Goal: Task Accomplishment & Management: Manage account settings

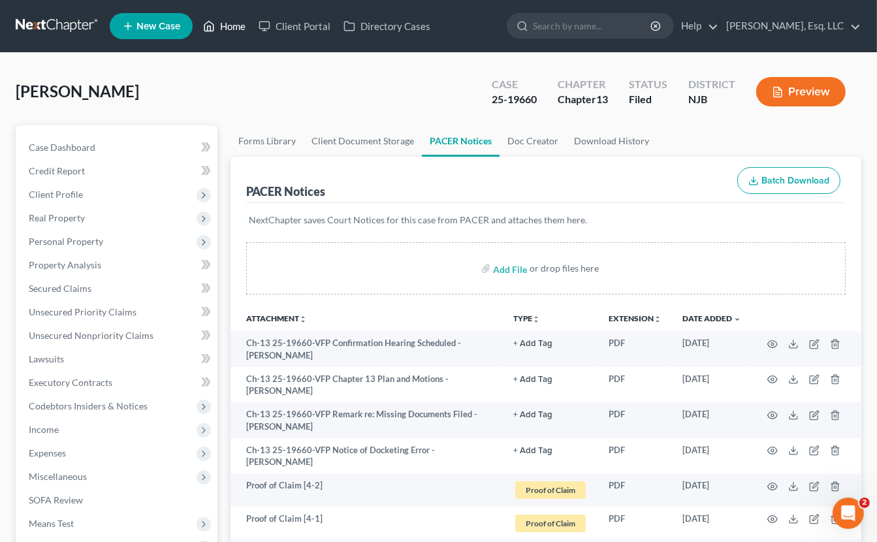
click at [246, 14] on link "Home" at bounding box center [225, 26] width 56 height 24
click at [236, 26] on link "Home" at bounding box center [225, 26] width 56 height 24
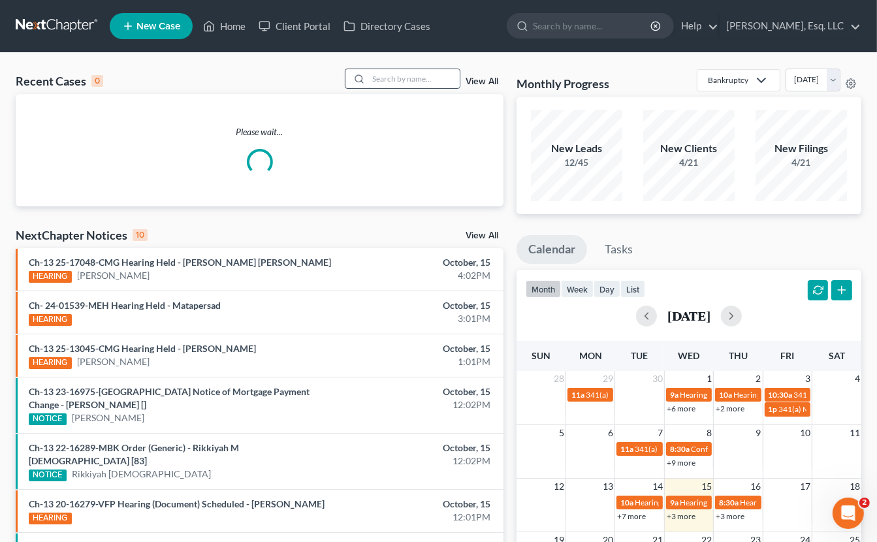
click at [374, 80] on input "search" at bounding box center [413, 78] width 91 height 19
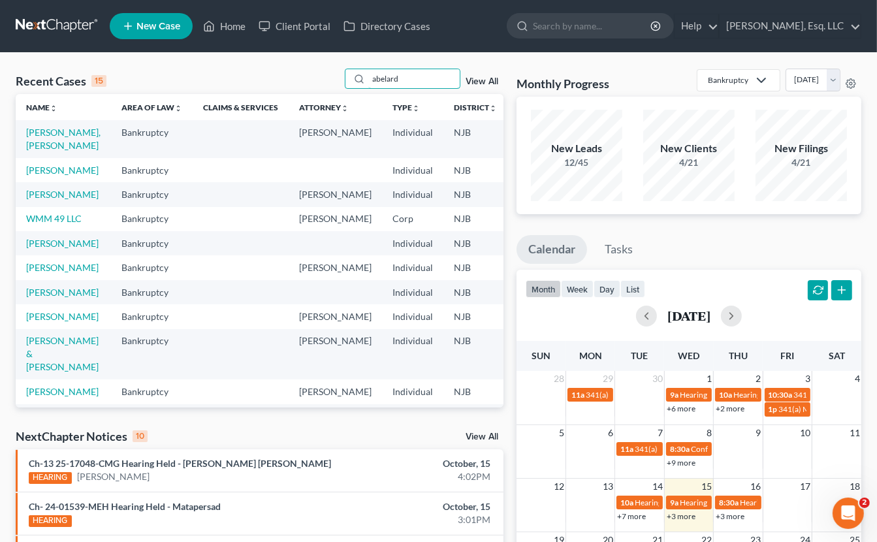
type input "abelard"
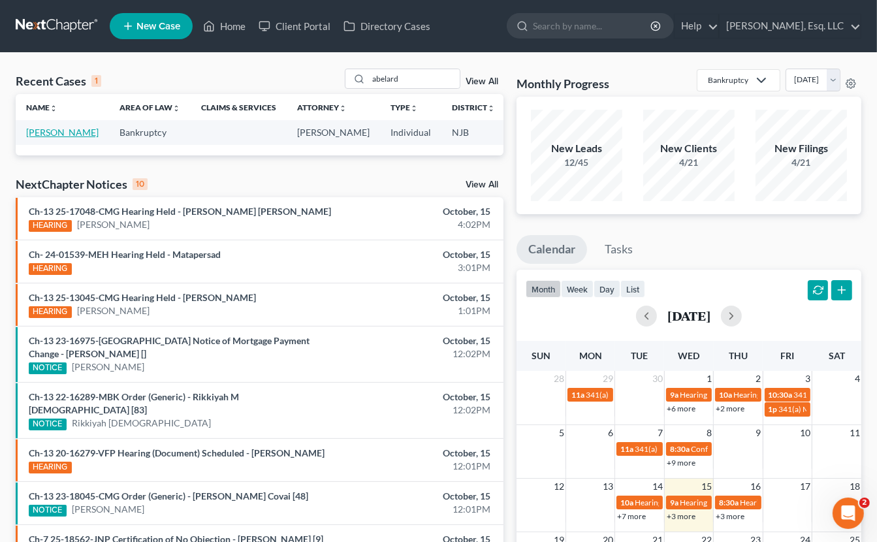
click at [47, 138] on link "[PERSON_NAME]" at bounding box center [62, 132] width 73 height 11
select select "4"
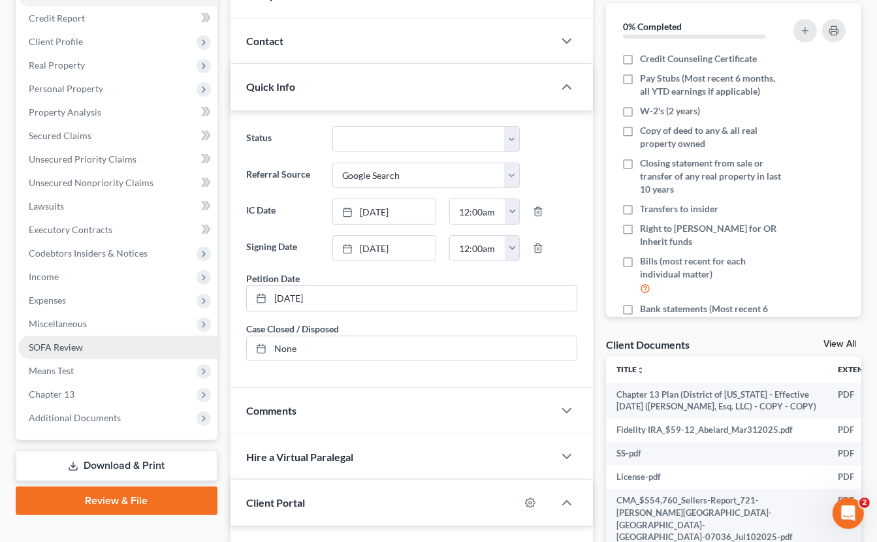
scroll to position [261, 0]
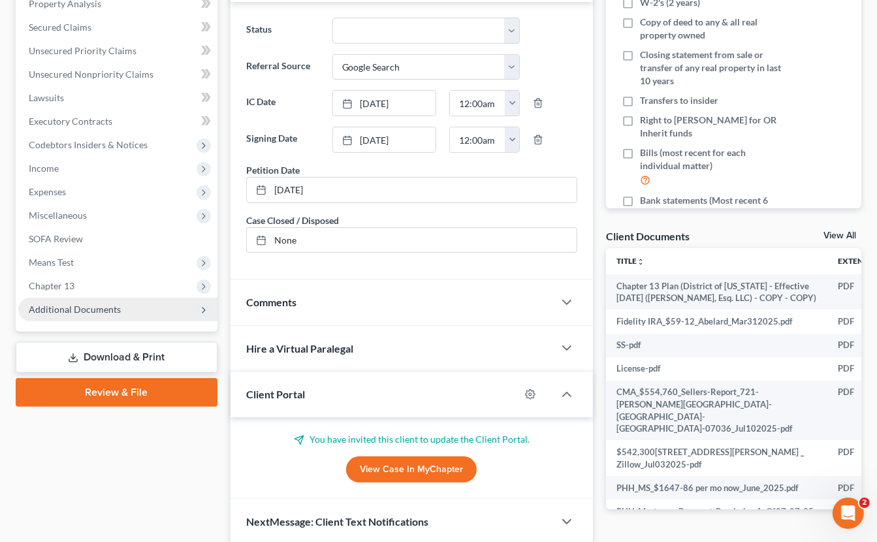
click at [108, 308] on span "Additional Documents" at bounding box center [75, 309] width 92 height 11
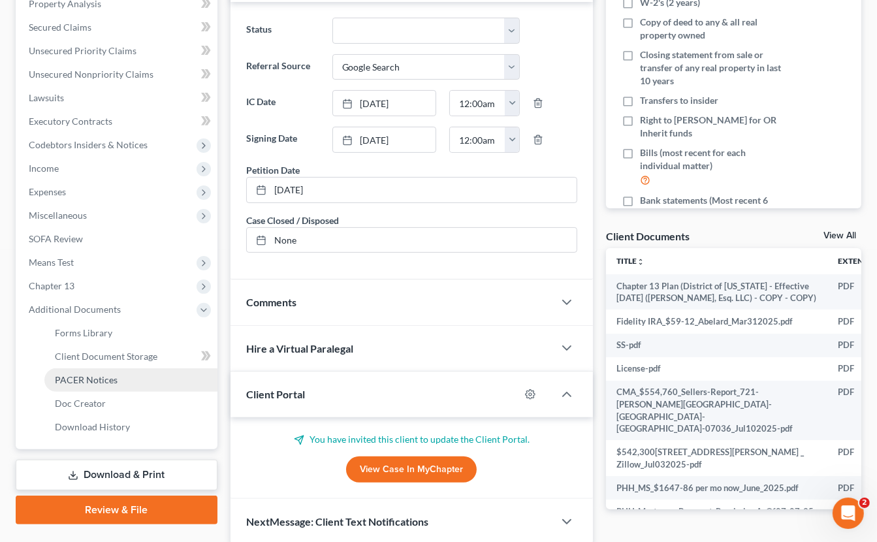
click at [93, 379] on span "PACER Notices" at bounding box center [86, 379] width 63 height 11
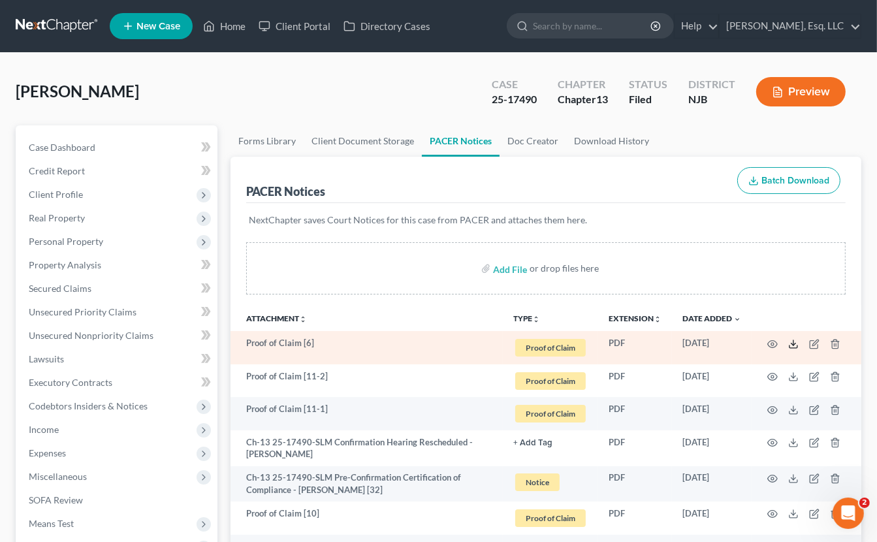
click at [789, 340] on icon at bounding box center [793, 344] width 10 height 10
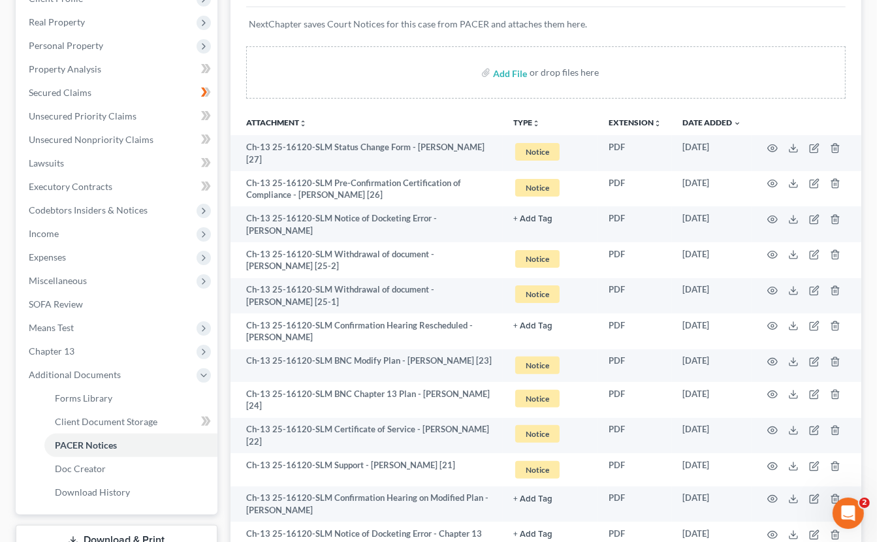
click at [246, 78] on div "Add File or drop files here" at bounding box center [546, 77] width 631 height 63
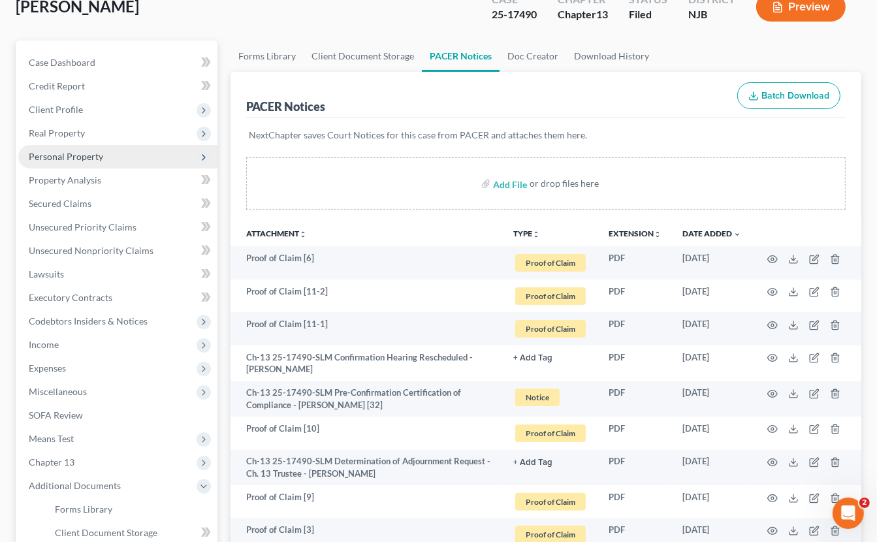
scroll to position [131, 0]
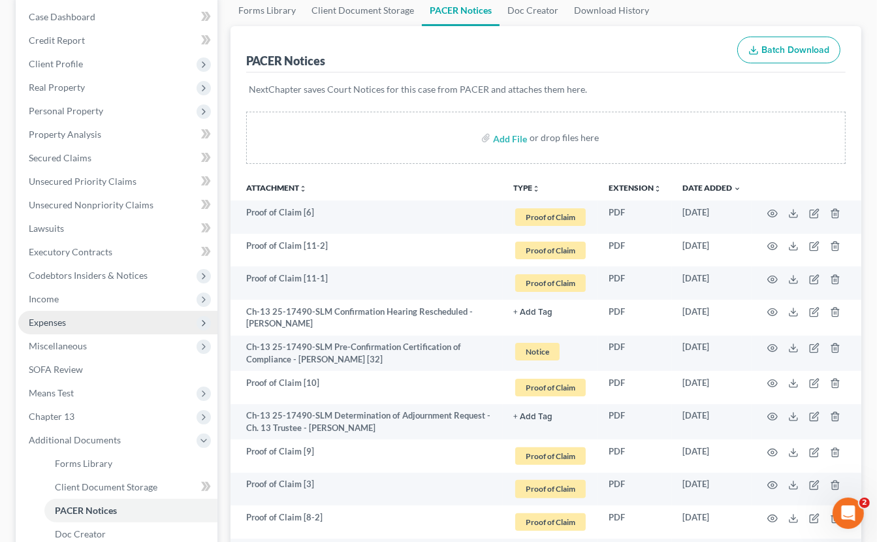
drag, startPoint x: 50, startPoint y: 317, endPoint x: 86, endPoint y: 321, distance: 36.2
click at [50, 317] on span "Expenses" at bounding box center [47, 322] width 37 height 11
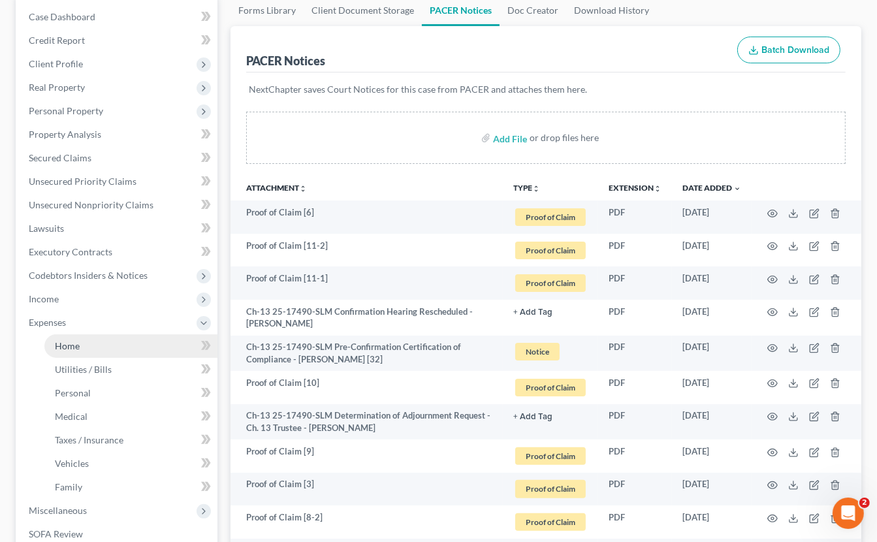
click at [81, 347] on link "Home" at bounding box center [130, 346] width 173 height 24
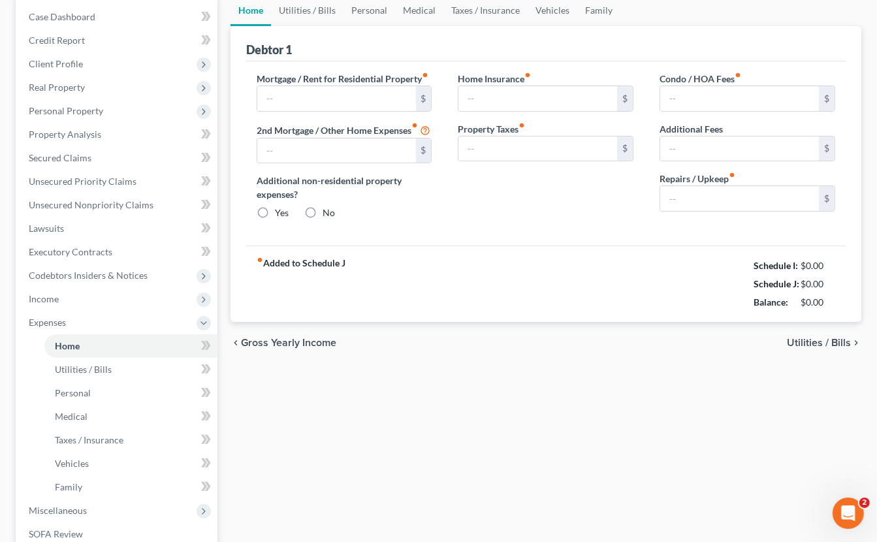
type input "1,647.80"
type input "0.00"
radio input "true"
type input "0.00"
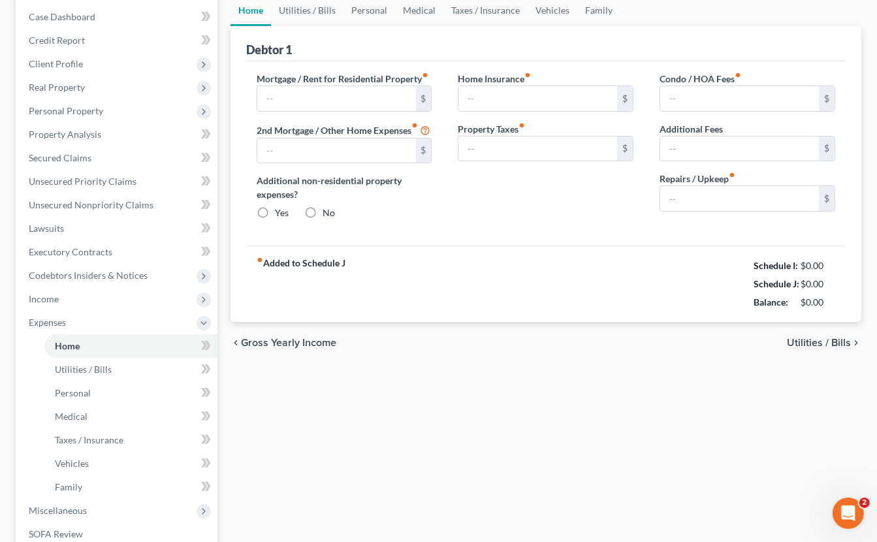
type input "0.00"
type input "50.00"
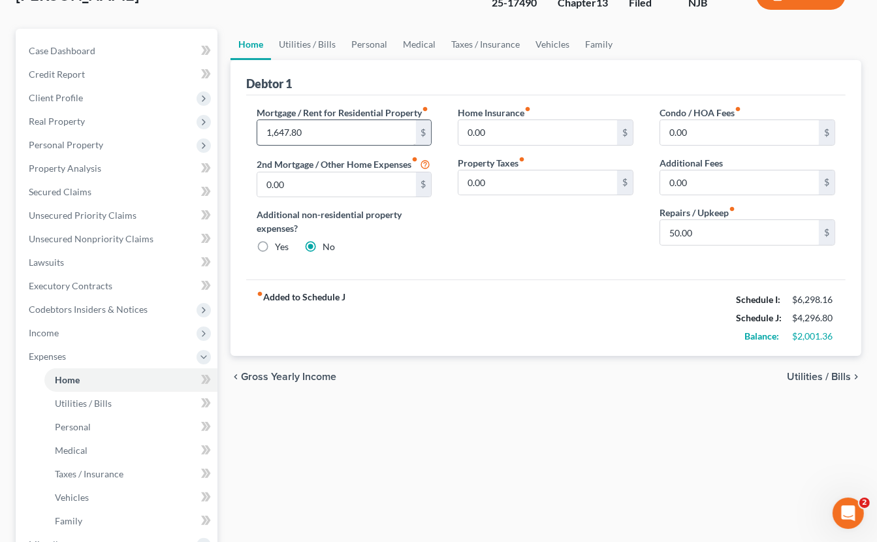
scroll to position [131, 0]
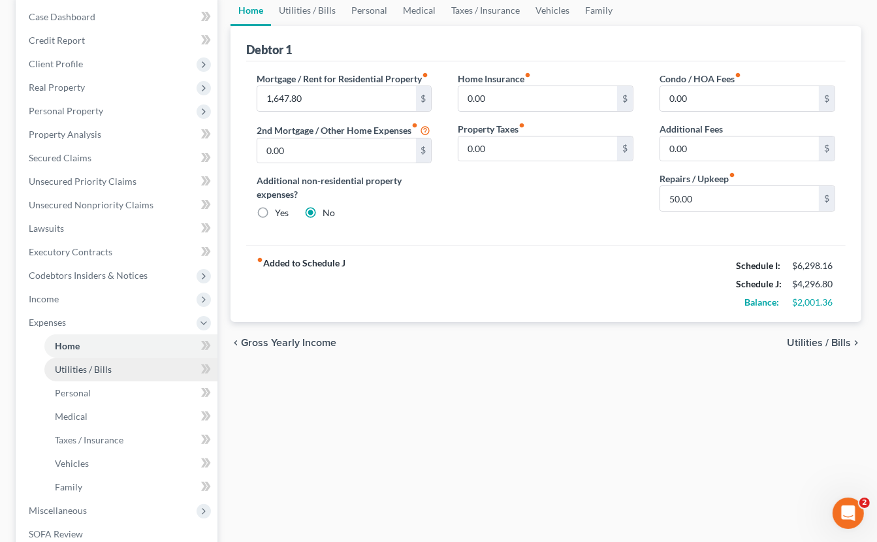
click at [87, 361] on link "Utilities / Bills" at bounding box center [130, 370] width 173 height 24
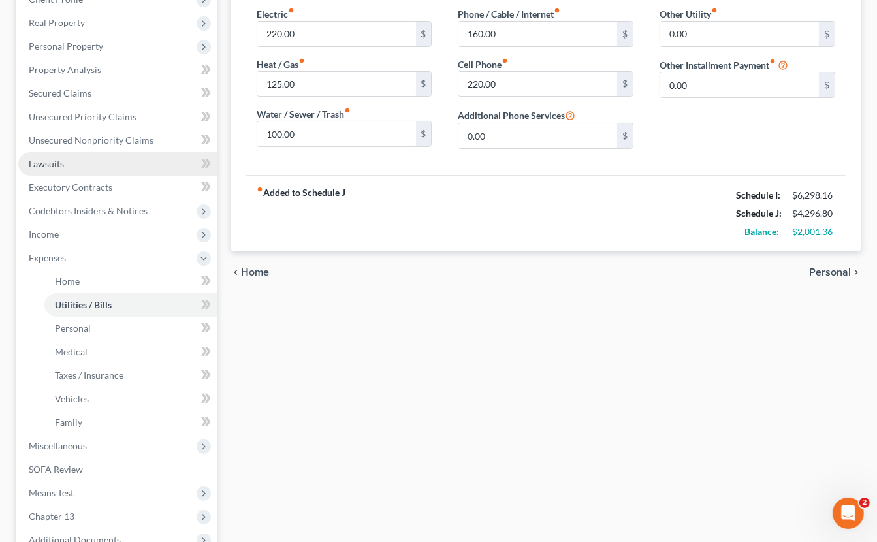
scroll to position [196, 0]
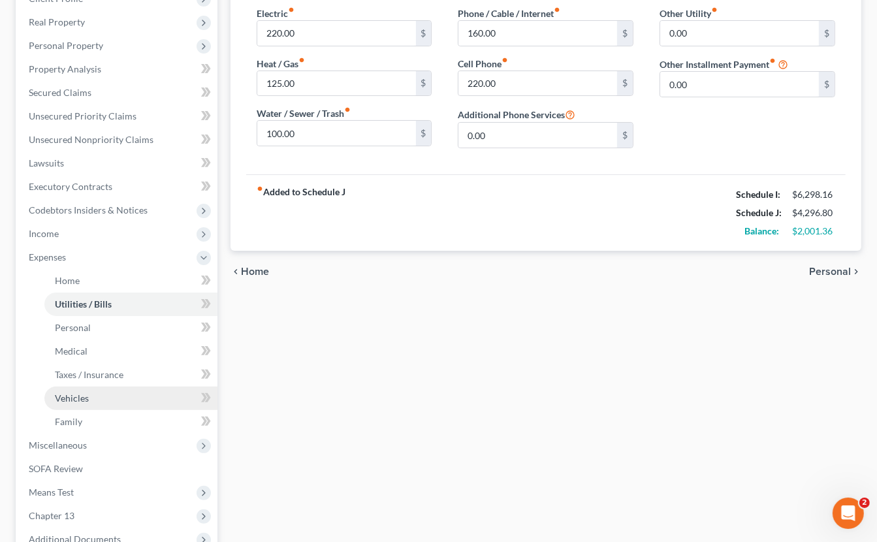
click at [91, 402] on link "Vehicles" at bounding box center [130, 399] width 173 height 24
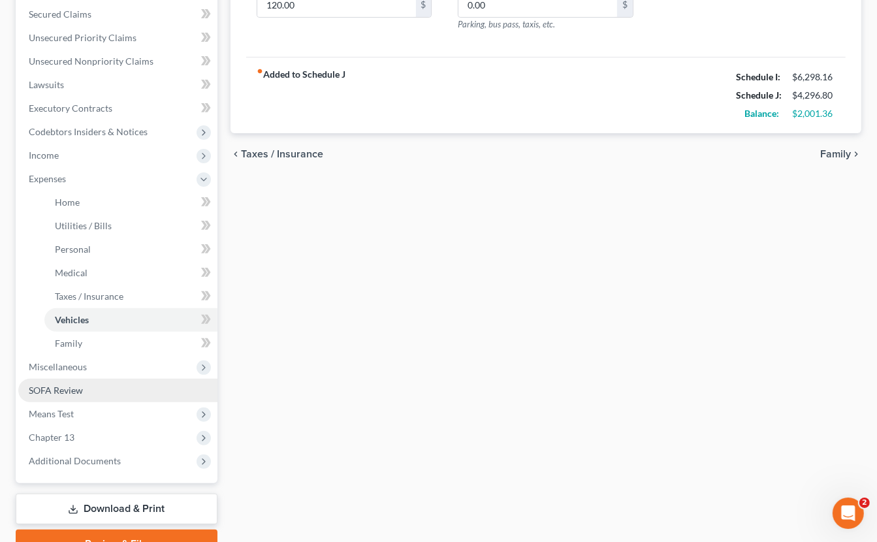
scroll to position [340, 0]
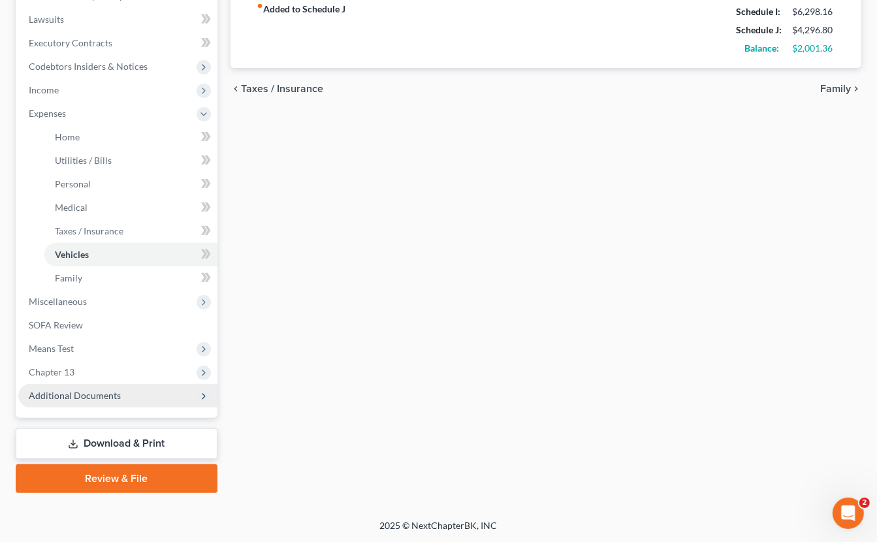
click at [83, 387] on span "Additional Documents" at bounding box center [117, 396] width 199 height 24
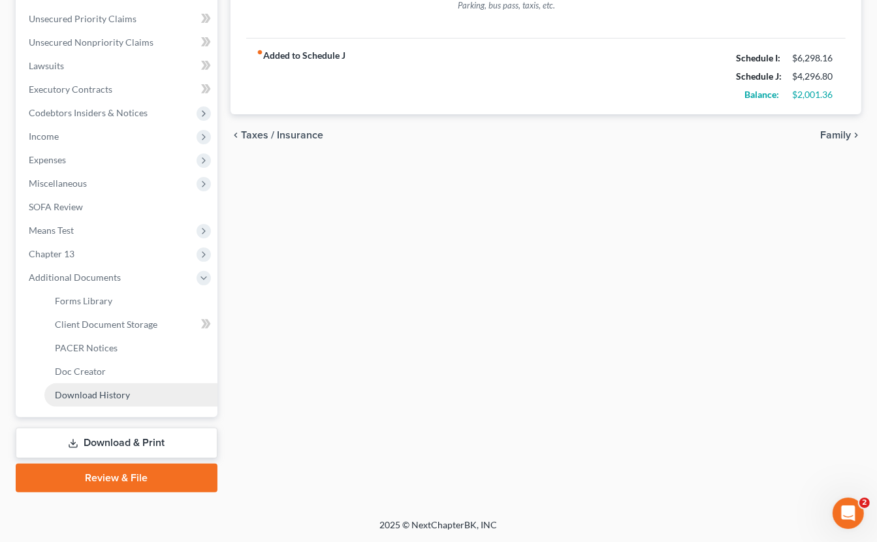
scroll to position [293, 0]
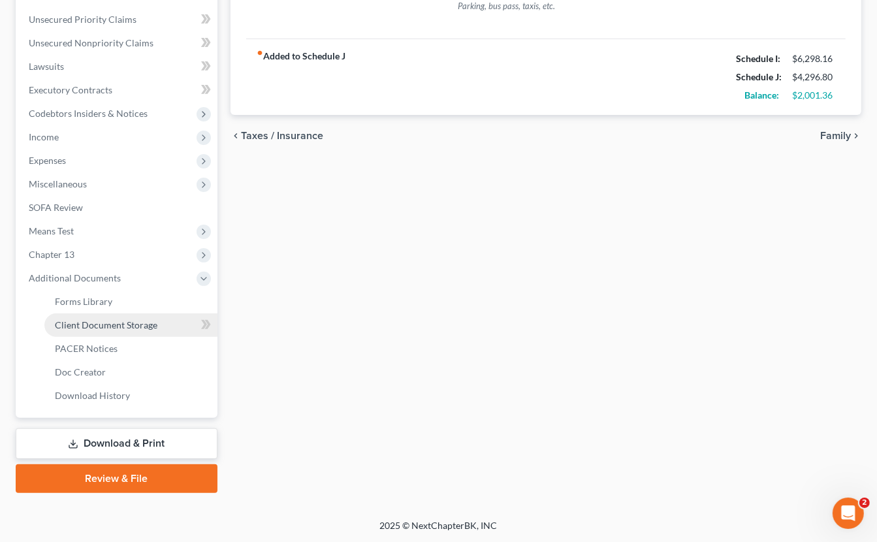
click at [115, 324] on span "Client Document Storage" at bounding box center [106, 324] width 103 height 11
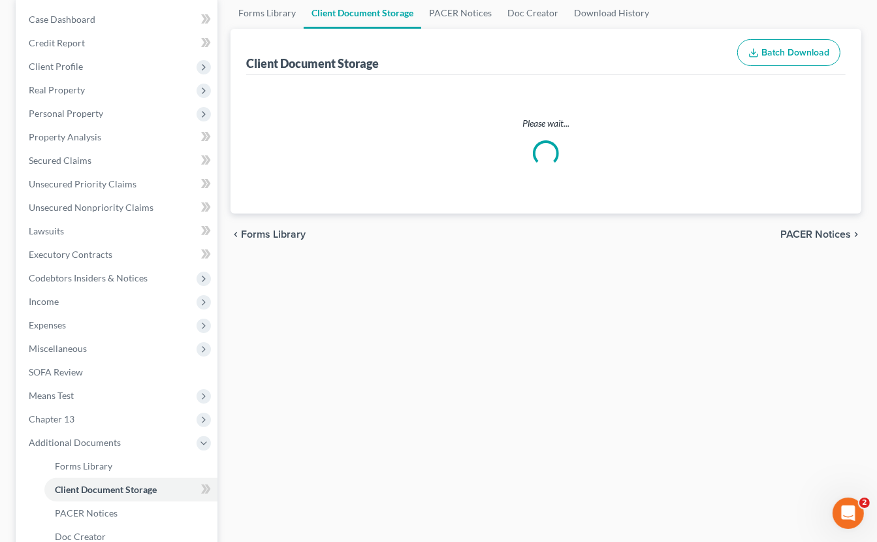
select select "9"
select select "19"
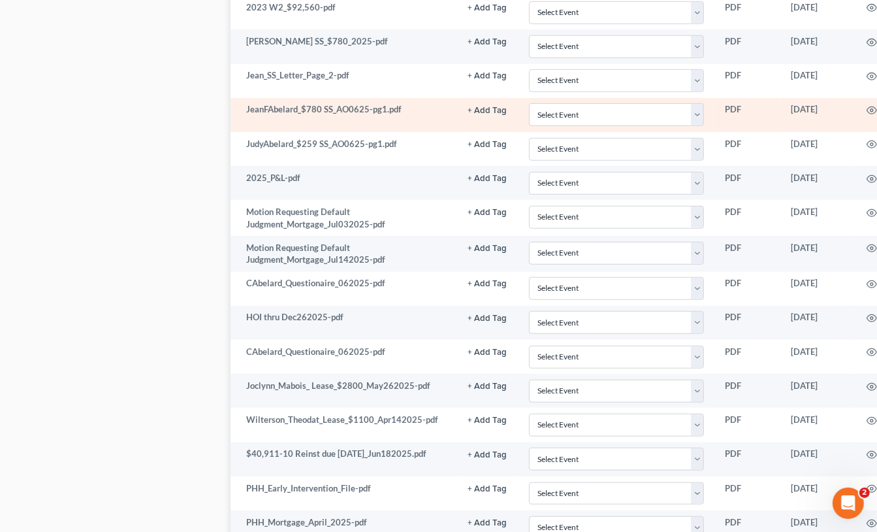
scroll to position [849, 0]
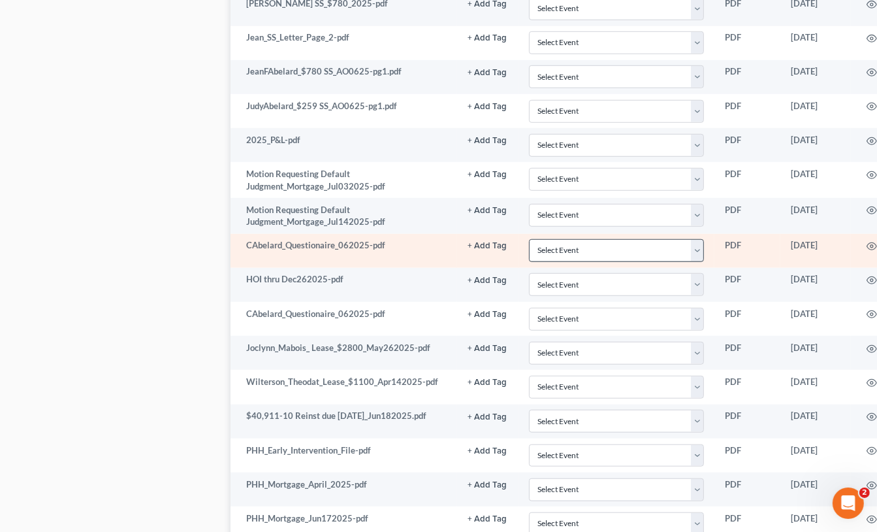
drag, startPoint x: 599, startPoint y: 244, endPoint x: 611, endPoint y: 251, distance: 13.8
click at [599, 244] on td "Select Event 20 Largest Unsecured Creditors Amended Attorney Compensation State…" at bounding box center [617, 251] width 197 height 34
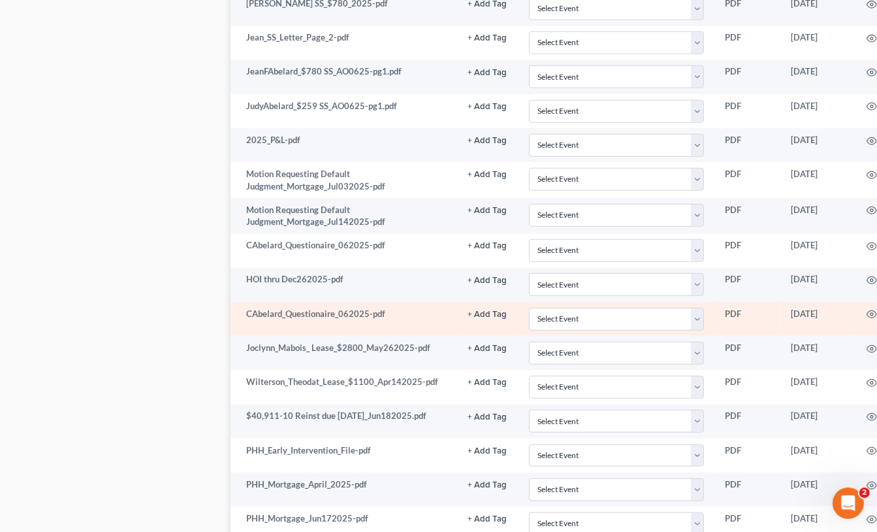
click at [320, 326] on td "CAbelard_Questionaire_062025-pdf" at bounding box center [344, 319] width 227 height 34
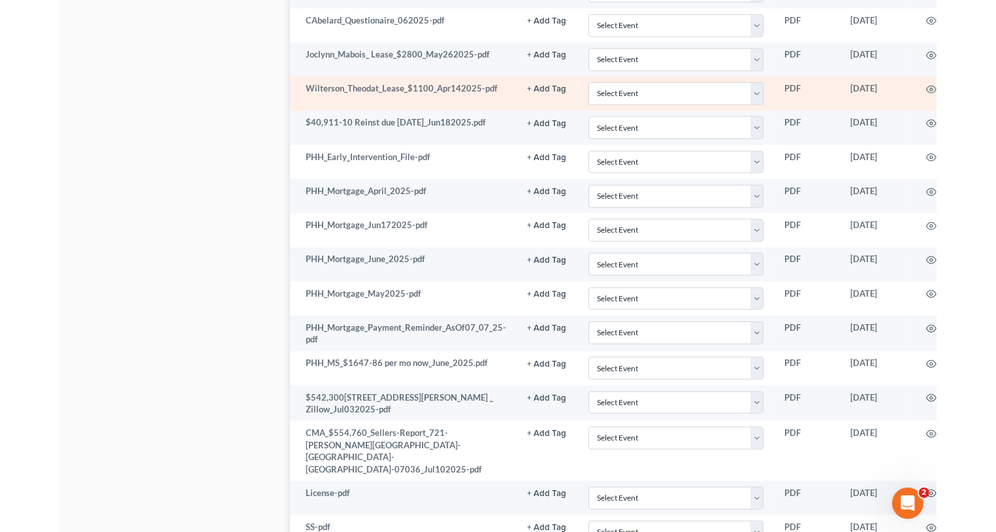
scroll to position [1111, 0]
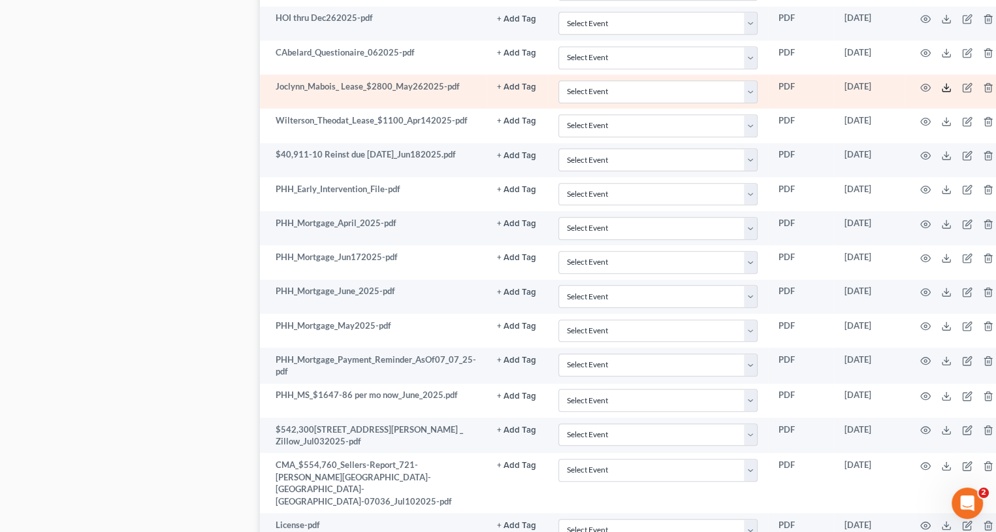
click at [877, 93] on icon at bounding box center [946, 87] width 10 height 10
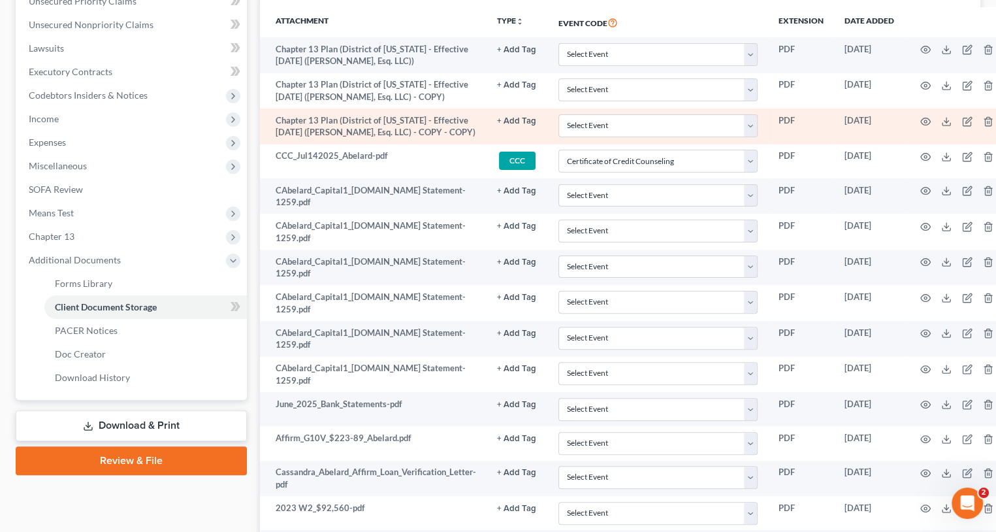
scroll to position [327, 0]
